Goal: Find specific page/section: Find specific page/section

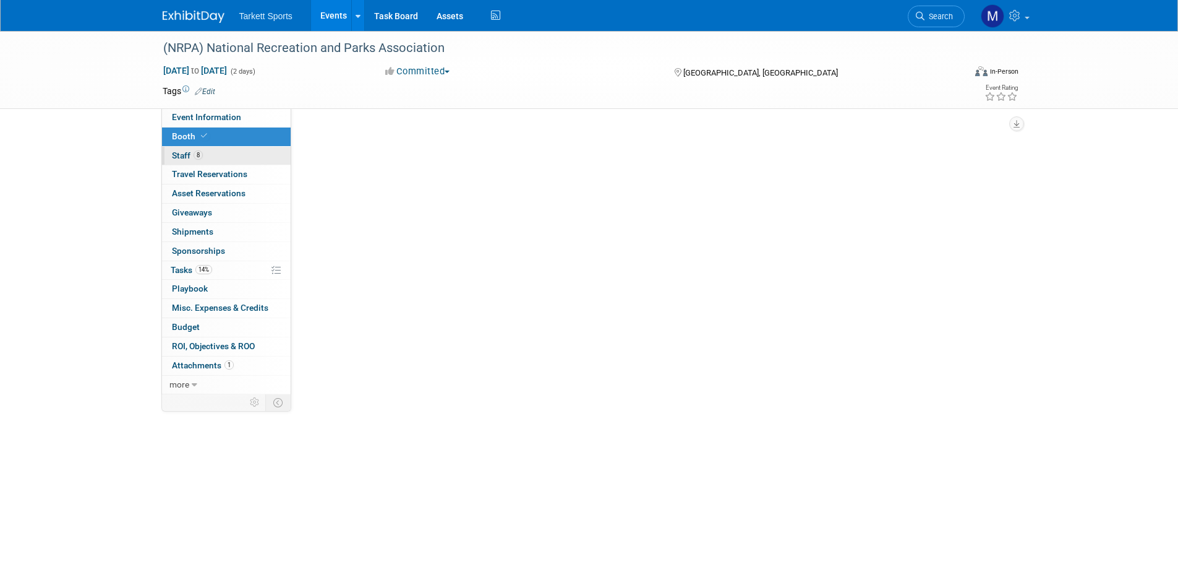
select select "FieldTurf, [PERSON_NAME], Indoor, Tarkett Sports Construction"
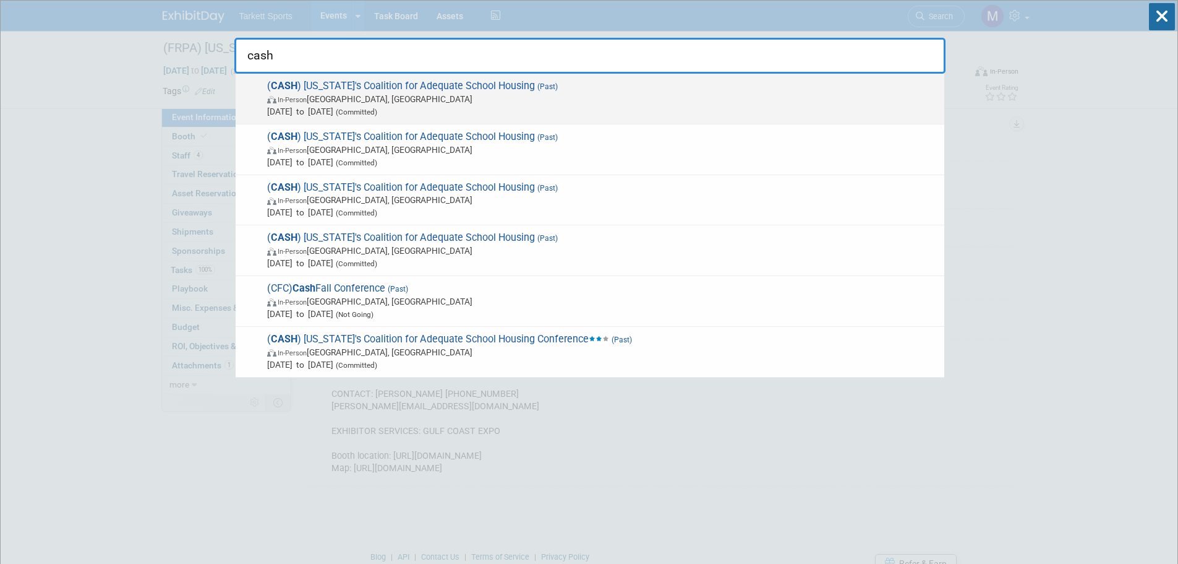
type input "cash"
click at [482, 88] on span "( CASH ) [US_STATE]'s Coalition for Adequate School Housing (Past) In-Person [G…" at bounding box center [601, 99] width 675 height 38
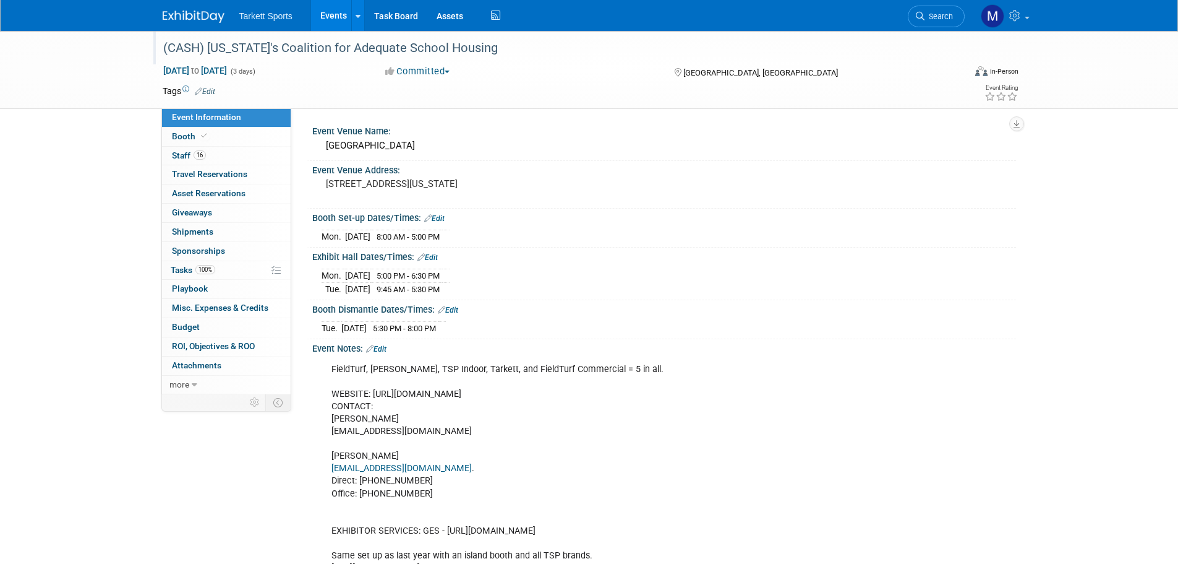
click at [358, 51] on div "(CASH) California's Coalition for Adequate School Housing" at bounding box center [552, 48] width 787 height 22
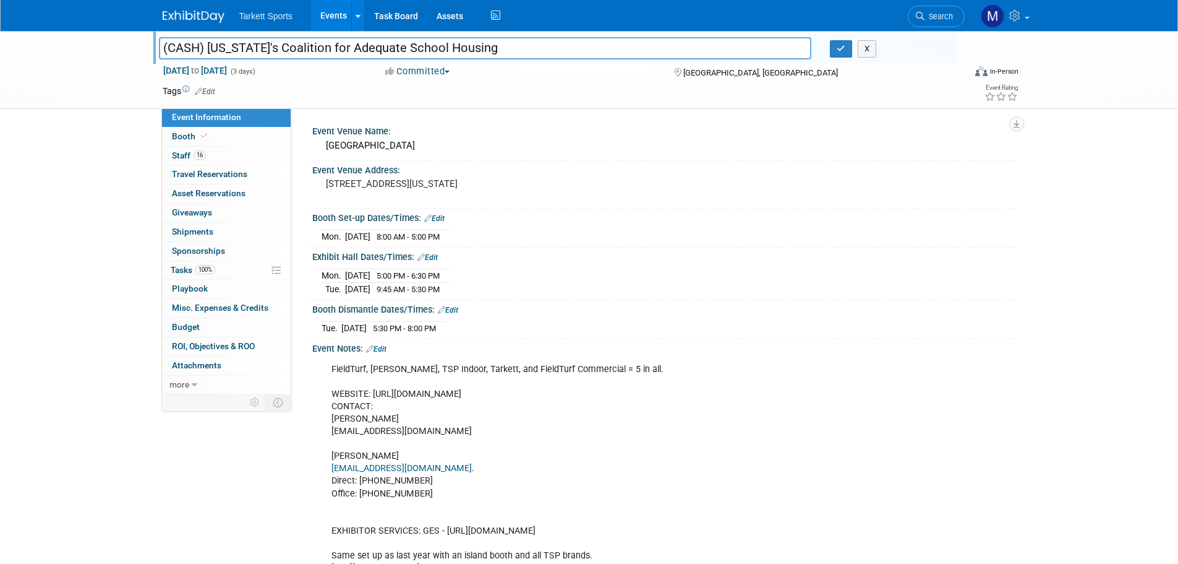
drag, startPoint x: 488, startPoint y: 48, endPoint x: 147, endPoint y: 52, distance: 341.5
click at [147, 52] on div "(CASH) California's Coalition for Adequate School Housing (CASH) California's C…" at bounding box center [589, 70] width 1178 height 78
click at [216, 133] on link "Booth" at bounding box center [226, 136] width 129 height 19
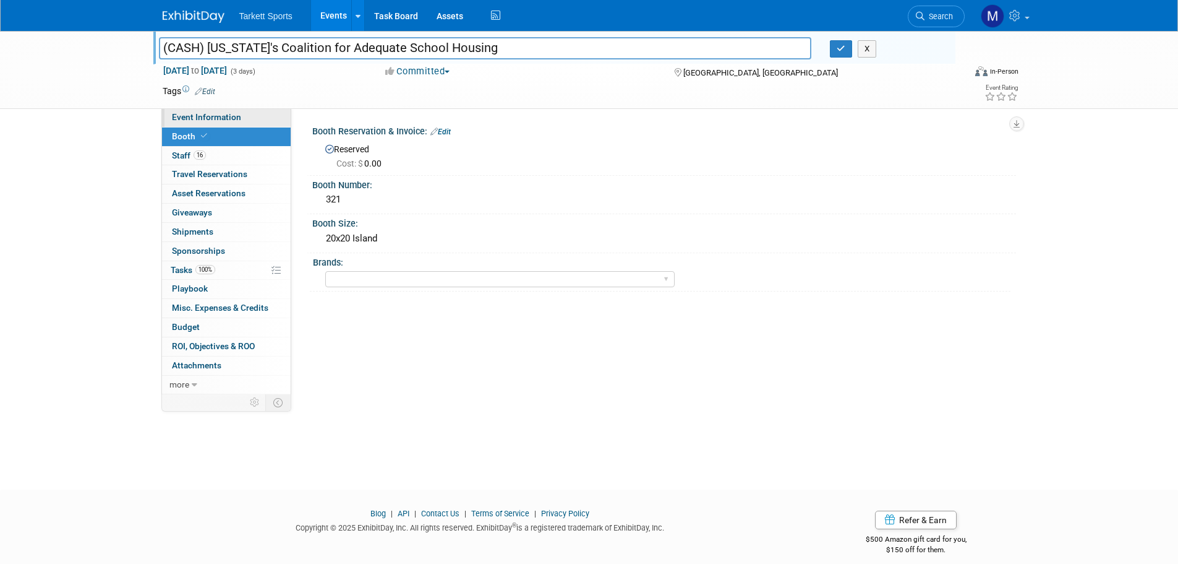
click at [238, 123] on link "Event Information" at bounding box center [226, 117] width 129 height 19
